Goal: Check status: Check status

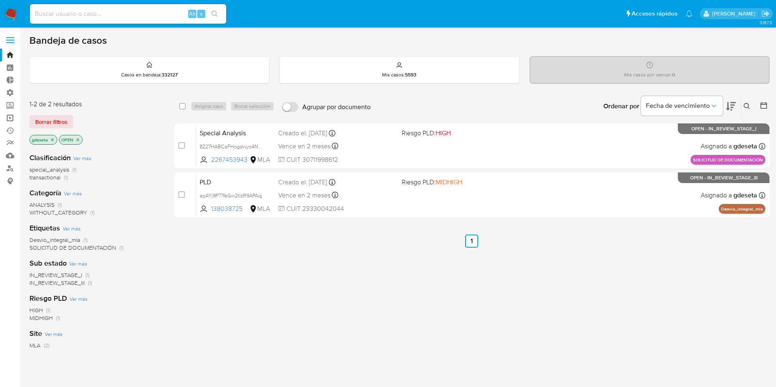
click at [10, 117] on link "Operaciones masivas" at bounding box center [48, 118] width 97 height 13
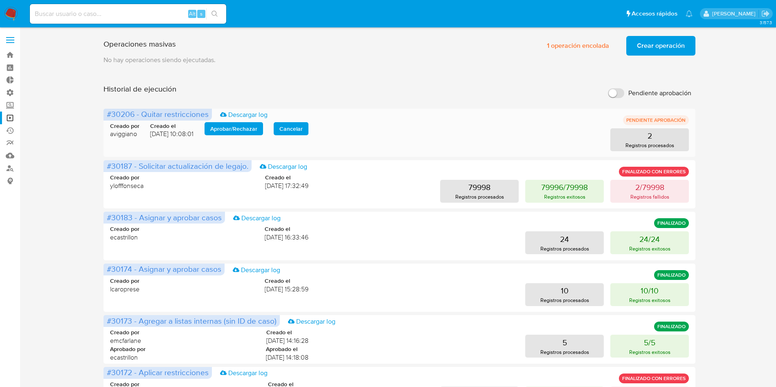
click at [234, 130] on span "Aprobar / Rechazar" at bounding box center [233, 128] width 47 height 11
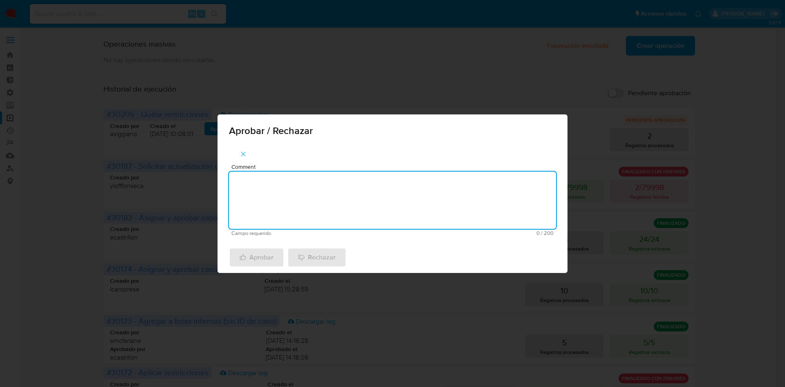
click at [337, 212] on textarea "Comment" at bounding box center [392, 200] width 327 height 57
type textarea "AML"
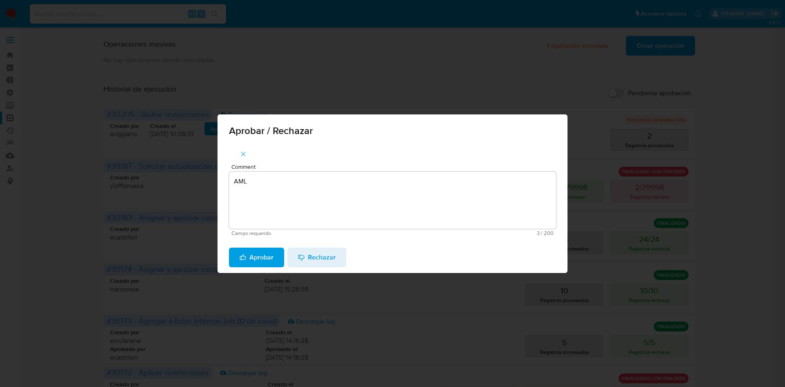
click at [248, 258] on span "Aprobar" at bounding box center [257, 258] width 34 height 18
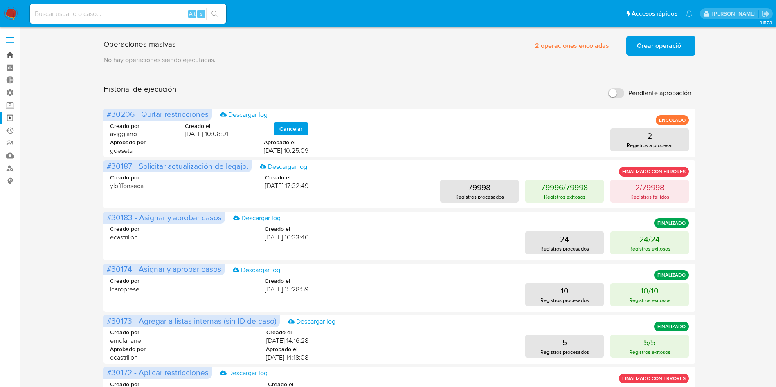
click at [13, 56] on link "Bandeja" at bounding box center [48, 55] width 97 height 13
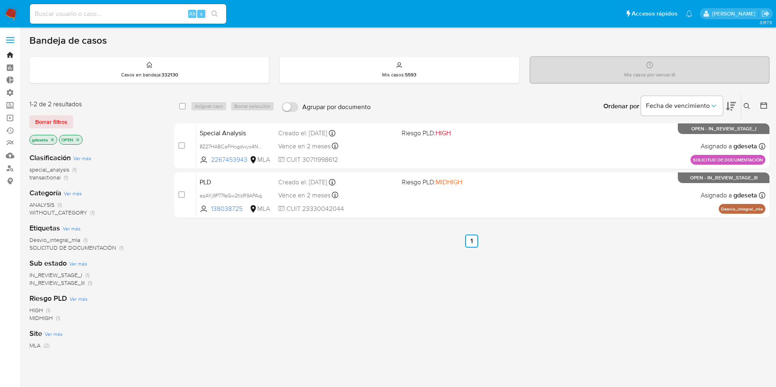
click at [9, 58] on link "Bandeja" at bounding box center [48, 55] width 97 height 13
click at [164, 10] on input at bounding box center [128, 14] width 196 height 11
paste input "flmZgerQy3aKL9YoYSsBNwWu"
type input "flmZgerQy3aKL9YoYSsBNwWu"
click at [215, 12] on icon "search-icon" at bounding box center [214, 14] width 7 height 7
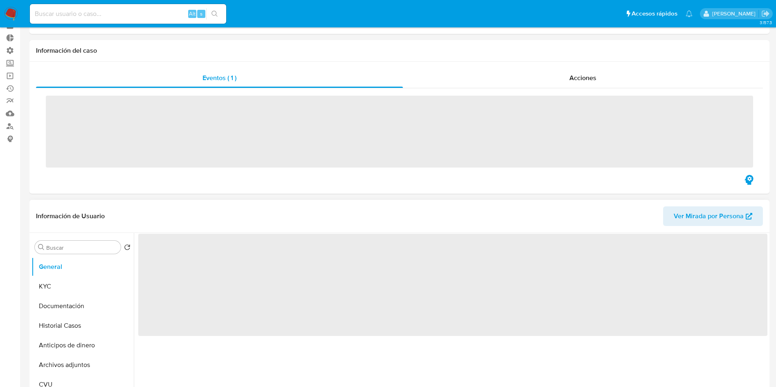
scroll to position [61, 0]
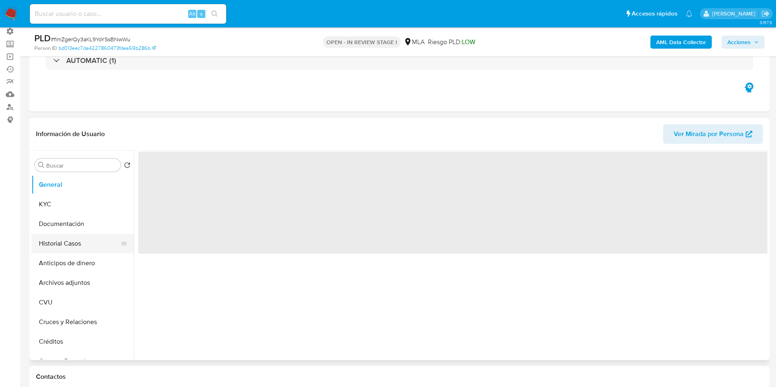
click at [56, 238] on button "Historial Casos" at bounding box center [79, 244] width 96 height 20
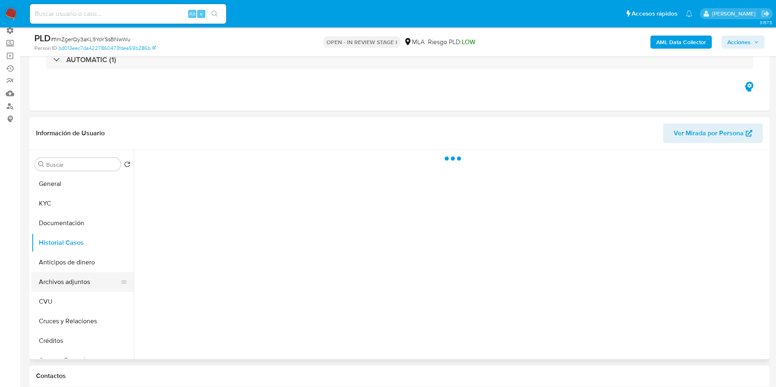
scroll to position [123, 0]
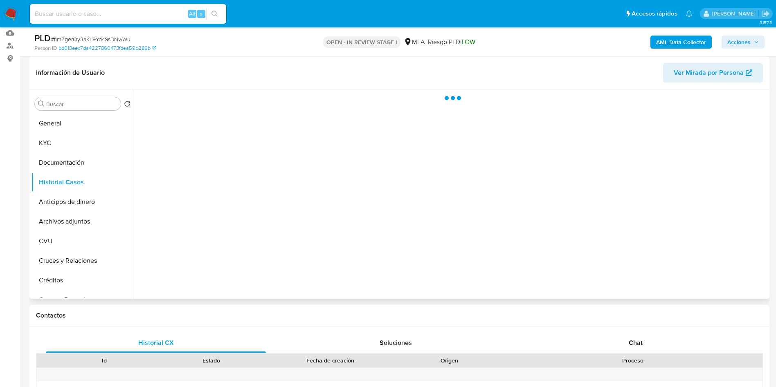
select select "10"
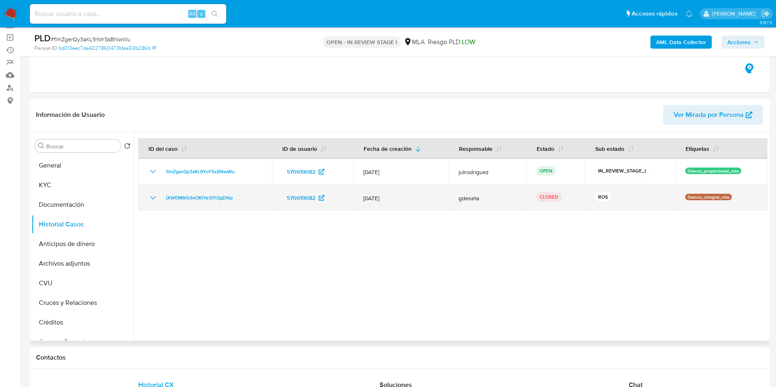
scroll to position [61, 0]
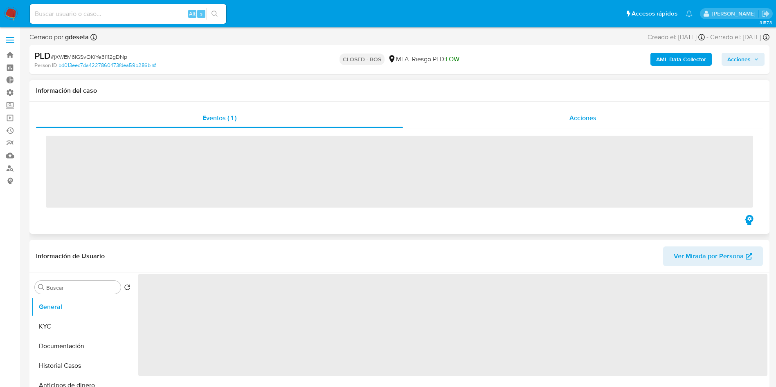
click at [593, 123] on div "Acciones" at bounding box center [583, 118] width 360 height 20
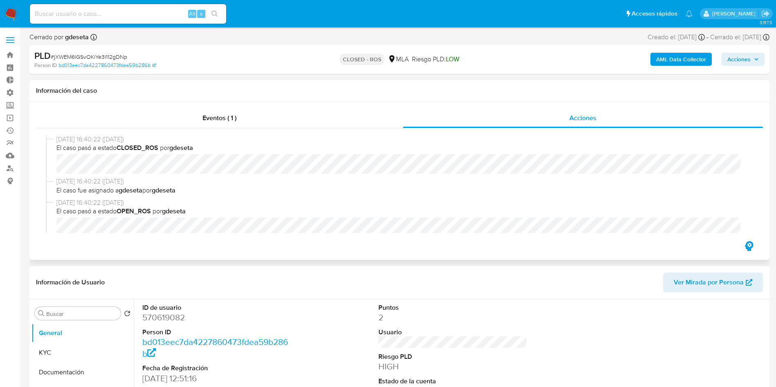
select select "10"
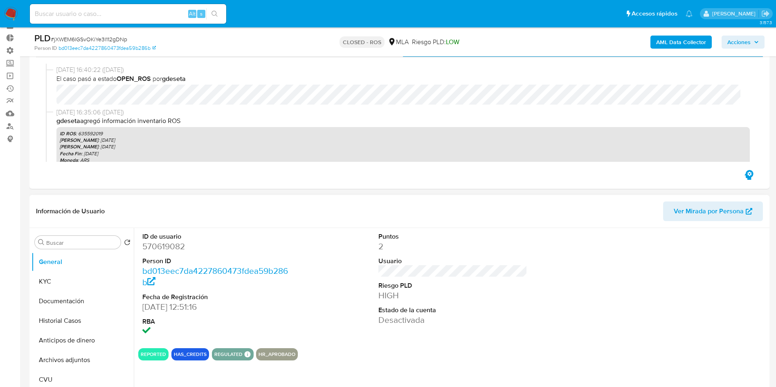
scroll to position [61, 0]
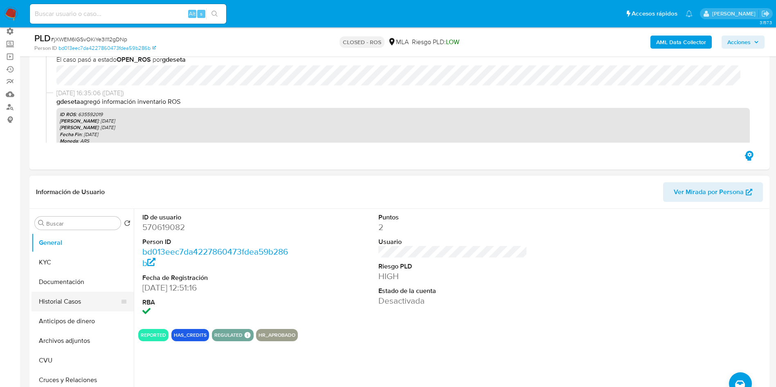
click at [53, 306] on button "Historial Casos" at bounding box center [79, 302] width 96 height 20
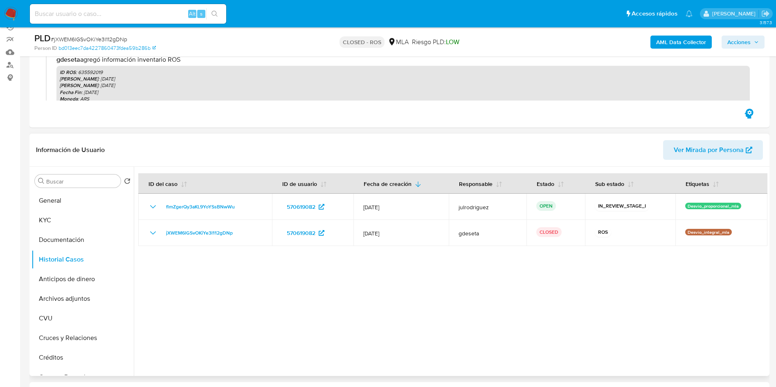
scroll to position [123, 0]
